Goal: Task Accomplishment & Management: Manage account settings

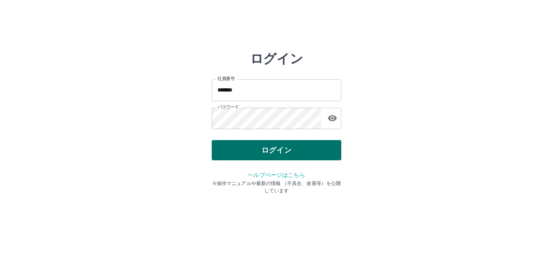
drag, startPoint x: 0, startPoint y: 0, endPoint x: 268, endPoint y: 151, distance: 307.9
click at [268, 151] on button "ログイン" at bounding box center [277, 150] width 130 height 20
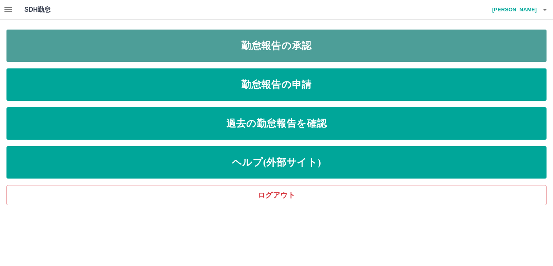
click at [212, 50] on link "勤怠報告の承認" at bounding box center [276, 46] width 540 height 32
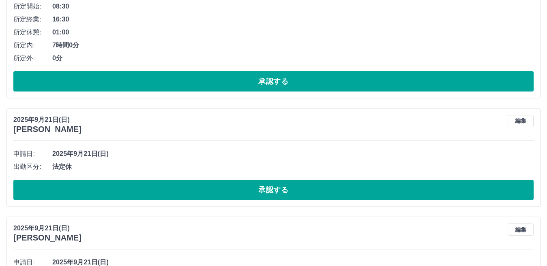
scroll to position [660, 0]
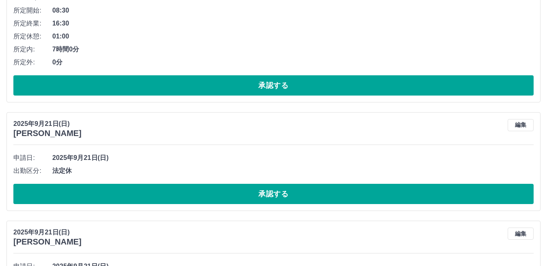
drag, startPoint x: 110, startPoint y: 119, endPoint x: 250, endPoint y: 147, distance: 142.9
click at [250, 147] on div "[DATE] [PERSON_NAME] 編集 申請日: [DATE] 出勤区分: 法定休 承認する" at bounding box center [273, 161] width 534 height 99
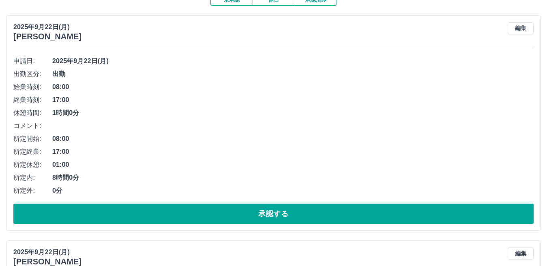
scroll to position [81, 0]
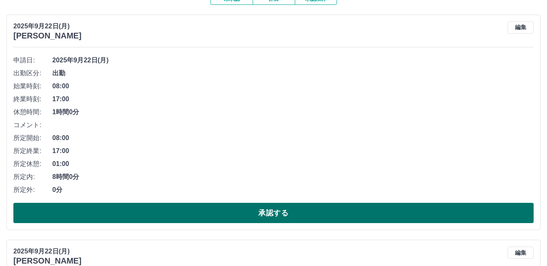
click at [142, 218] on button "承認する" at bounding box center [273, 213] width 520 height 20
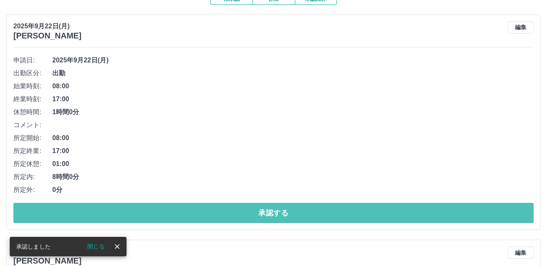
click at [142, 218] on button "承認する" at bounding box center [273, 213] width 520 height 20
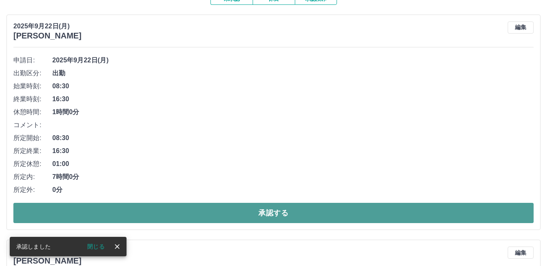
click at [142, 217] on button "承認する" at bounding box center [273, 213] width 520 height 20
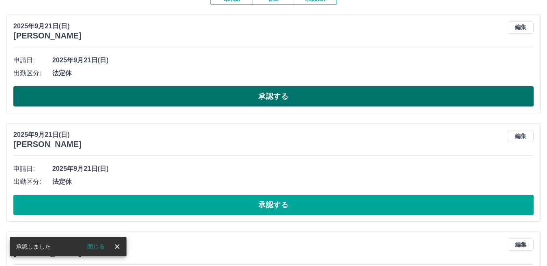
click at [101, 99] on button "承認する" at bounding box center [273, 96] width 520 height 20
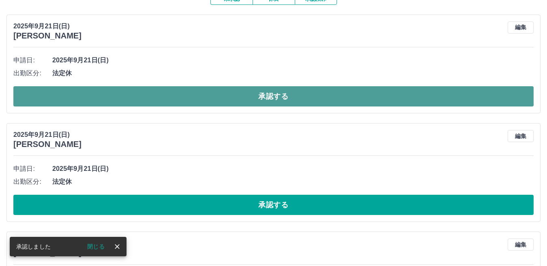
click at [98, 98] on button "承認する" at bounding box center [273, 96] width 520 height 20
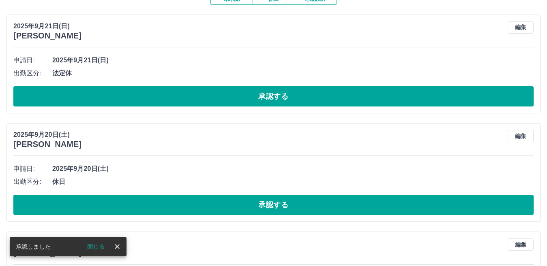
click at [97, 101] on button "承認する" at bounding box center [273, 96] width 520 height 20
click at [97, 100] on button "承認する" at bounding box center [273, 96] width 520 height 20
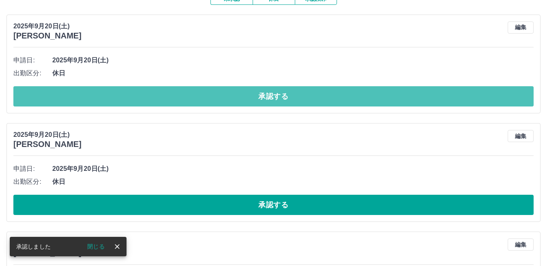
click at [97, 102] on button "承認する" at bounding box center [273, 96] width 520 height 20
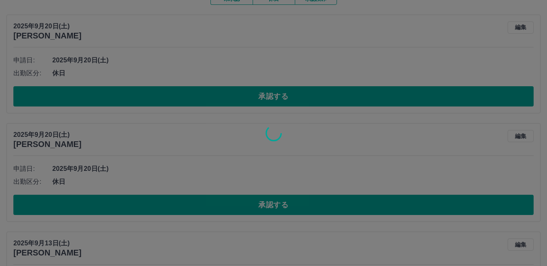
scroll to position [47, 0]
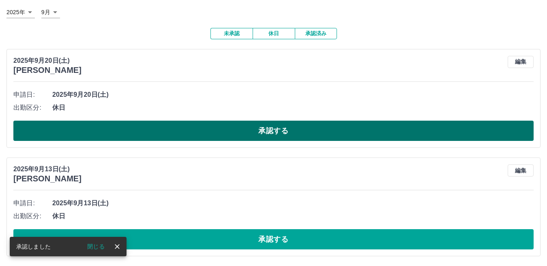
click at [103, 126] on button "承認する" at bounding box center [273, 131] width 520 height 20
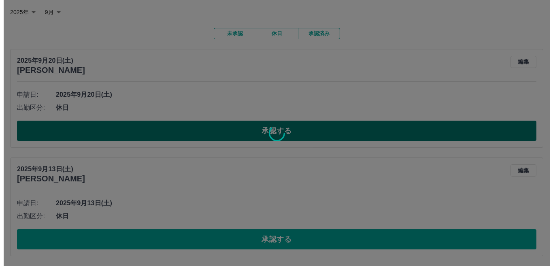
scroll to position [0, 0]
